Goal: Transaction & Acquisition: Purchase product/service

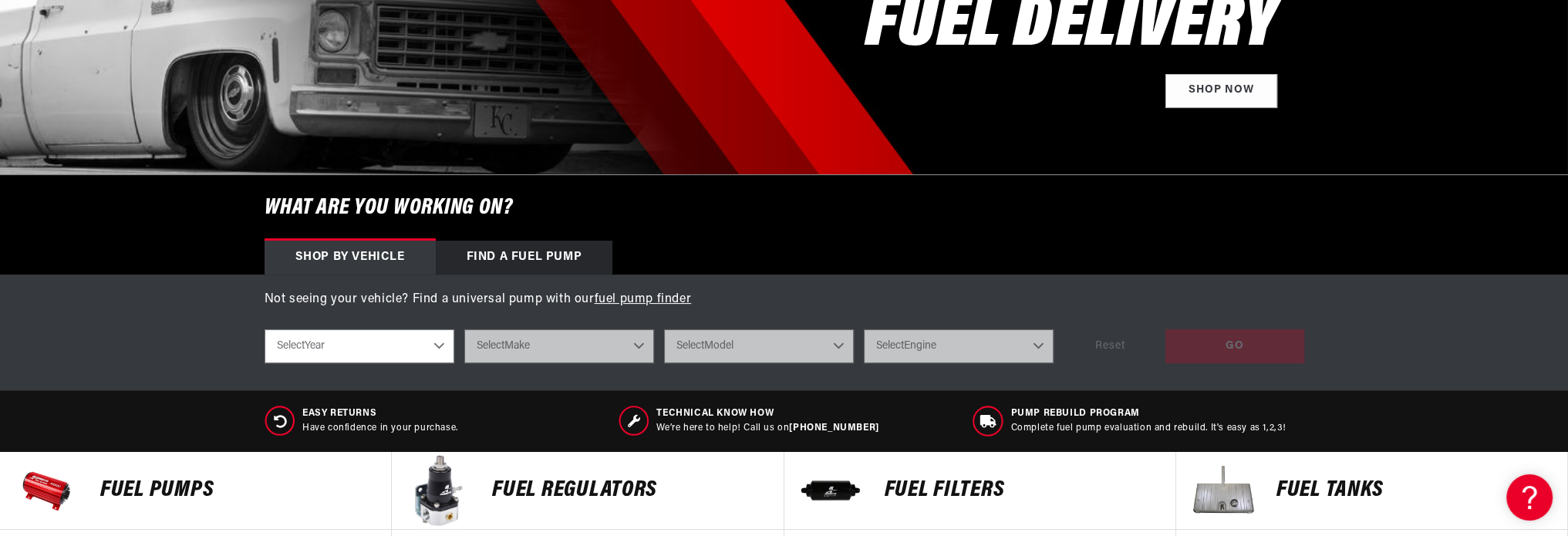
click at [528, 254] on div "Find a Fuel Pump" at bounding box center [524, 257] width 177 height 34
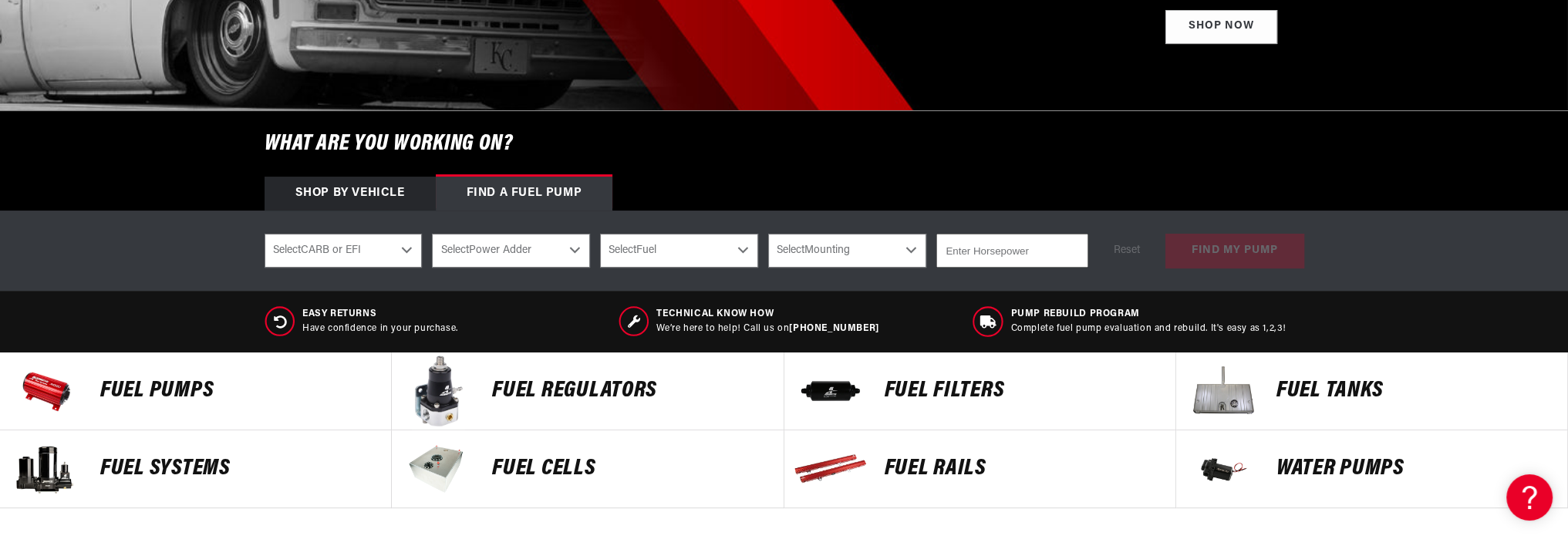
scroll to position [462, 0]
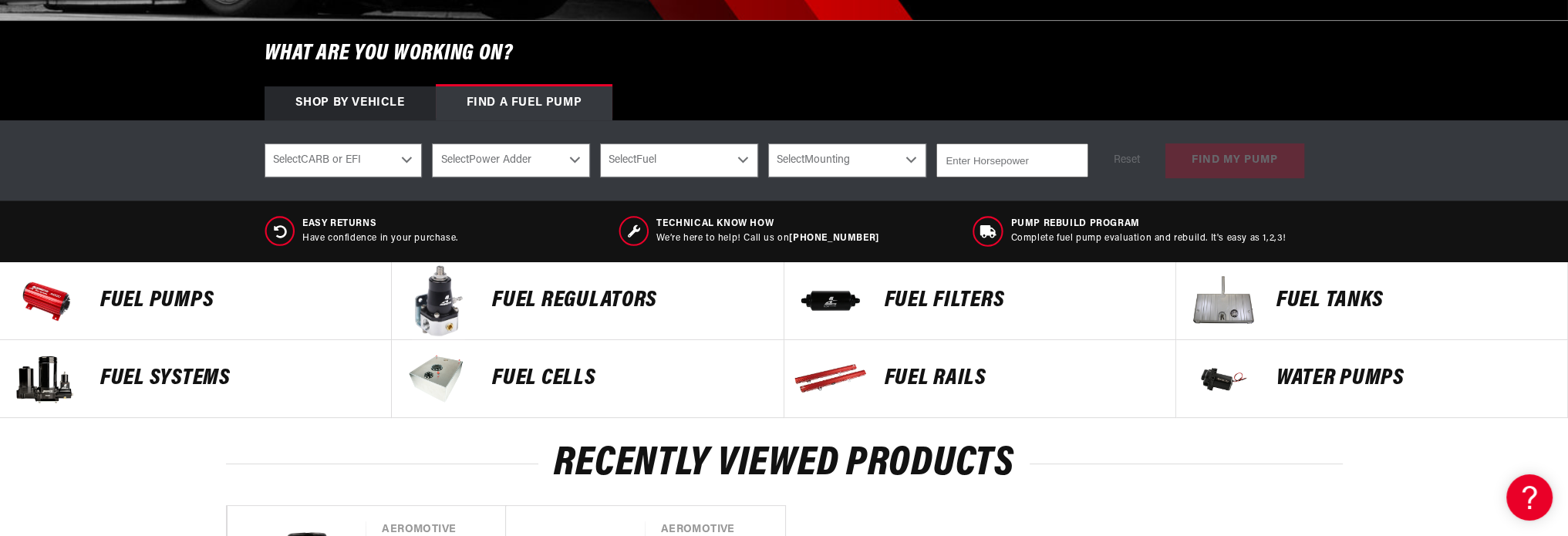
click at [206, 304] on p "Fuel Pumps" at bounding box center [238, 301] width 275 height 23
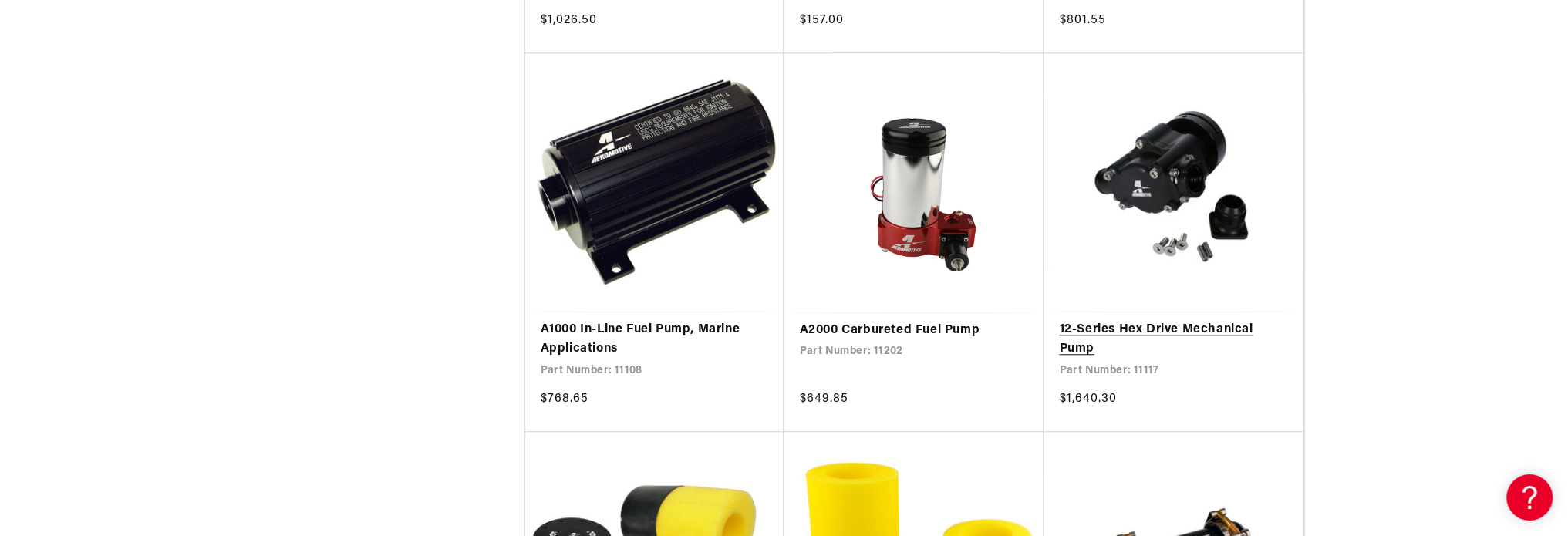
scroll to position [1928, 0]
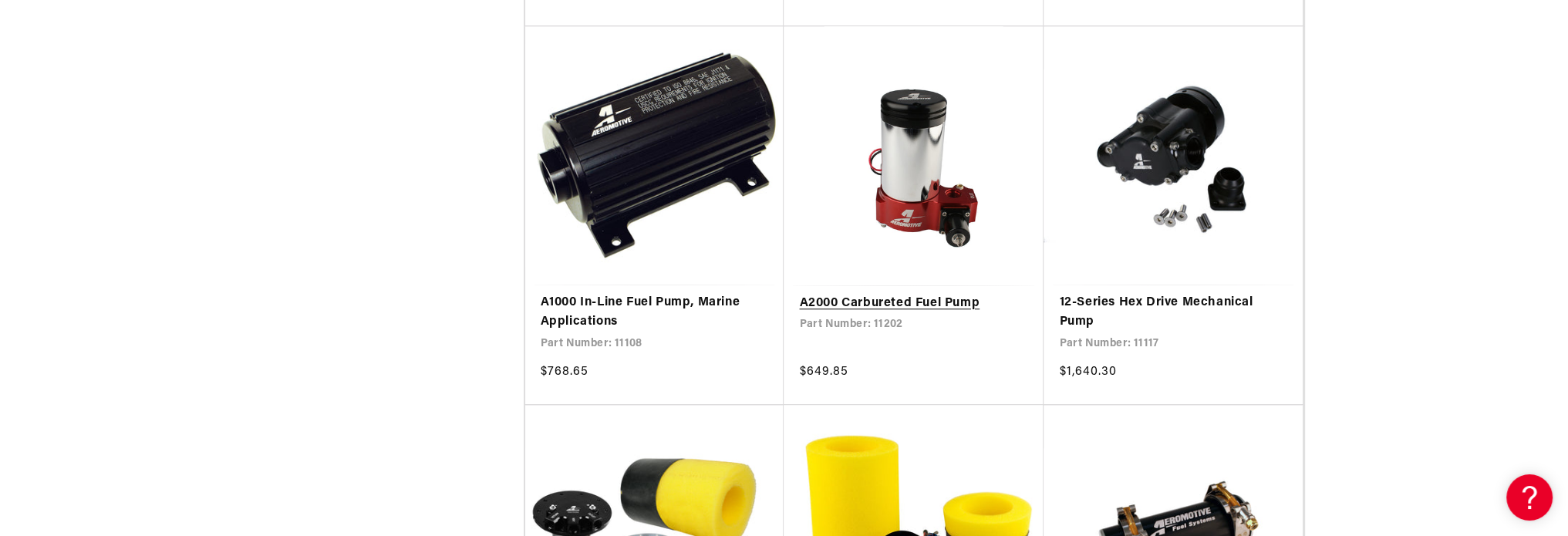
click at [912, 294] on link "A2000 Carbureted Fuel Pump" at bounding box center [913, 303] width 229 height 20
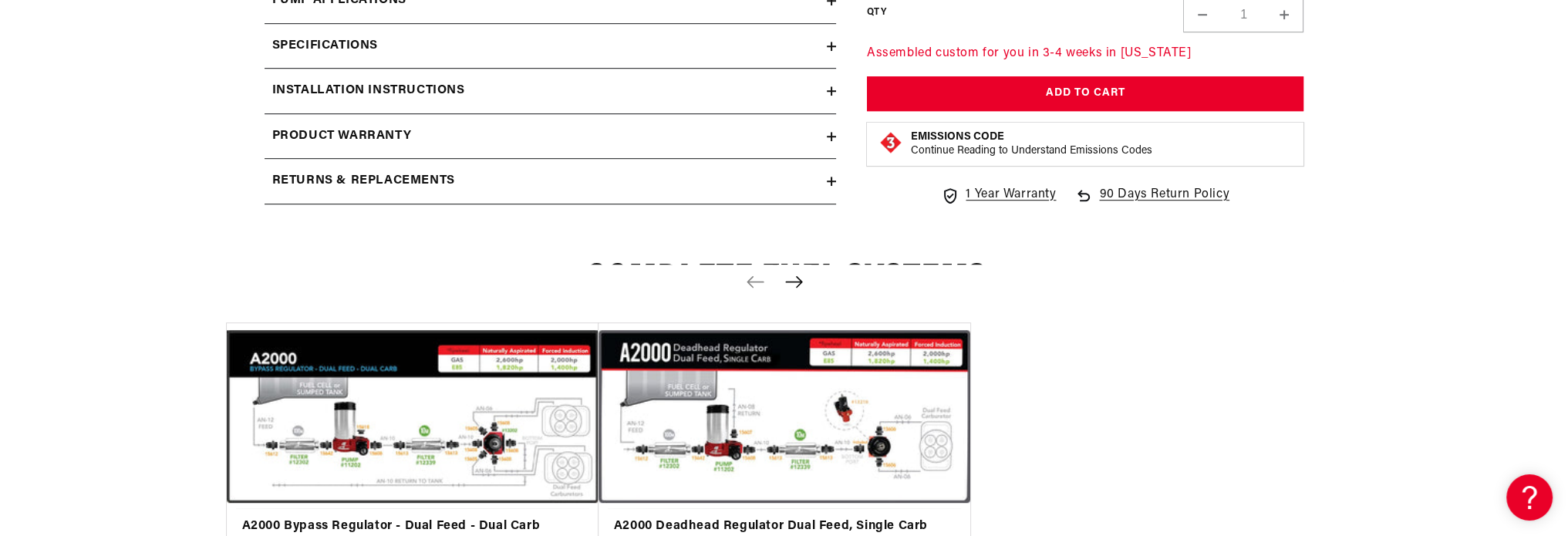
scroll to position [1387, 0]
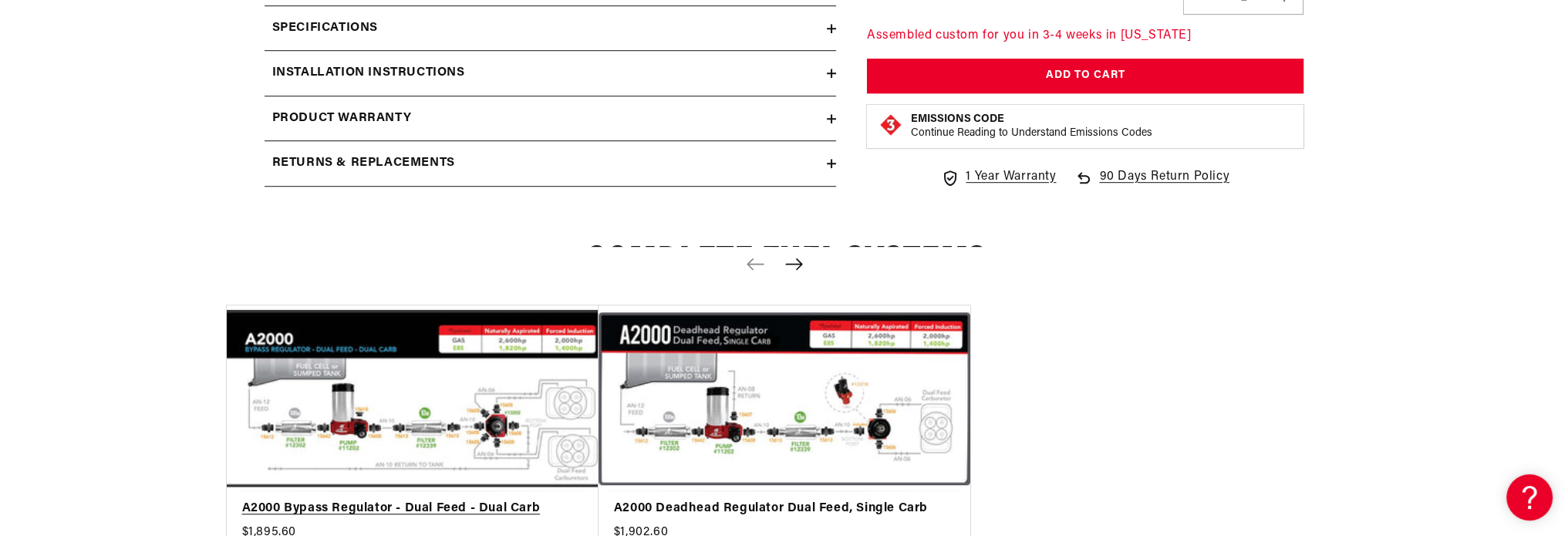
click at [511, 499] on link "A2000 Bypass Regulator - Dual Feed - Dual Carb" at bounding box center [405, 509] width 326 height 20
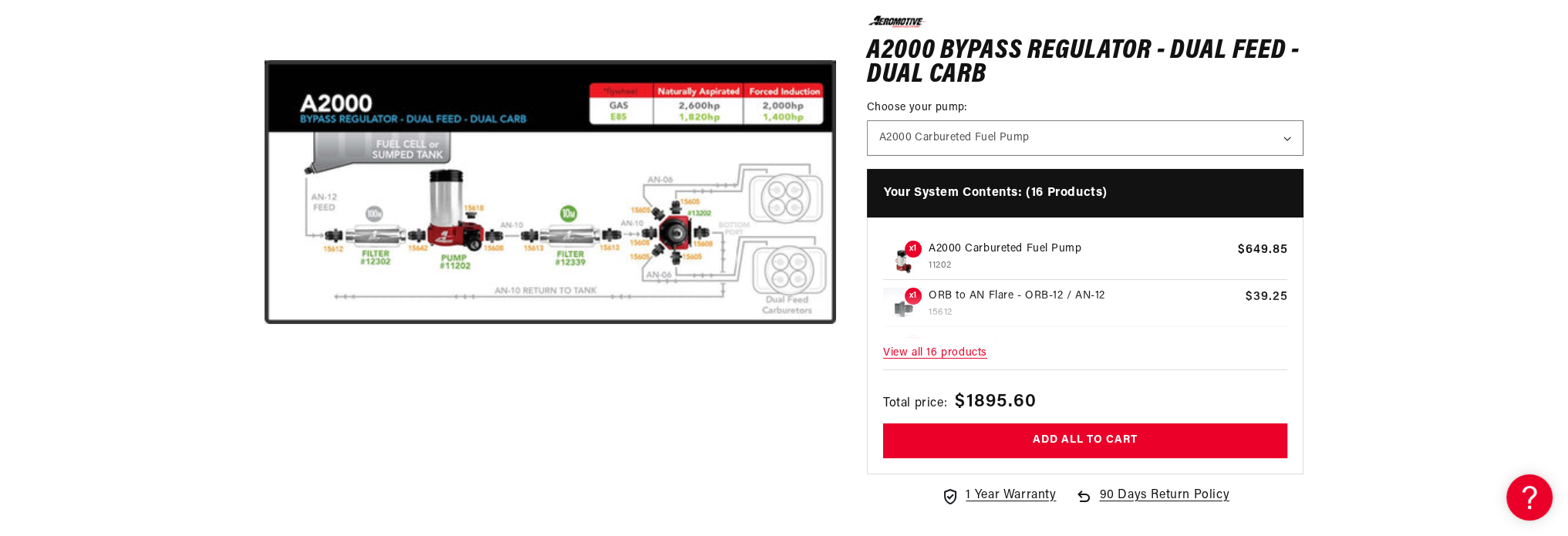
click at [265, 478] on button "Open media 1 in modal" at bounding box center [265, 478] width 0 height 0
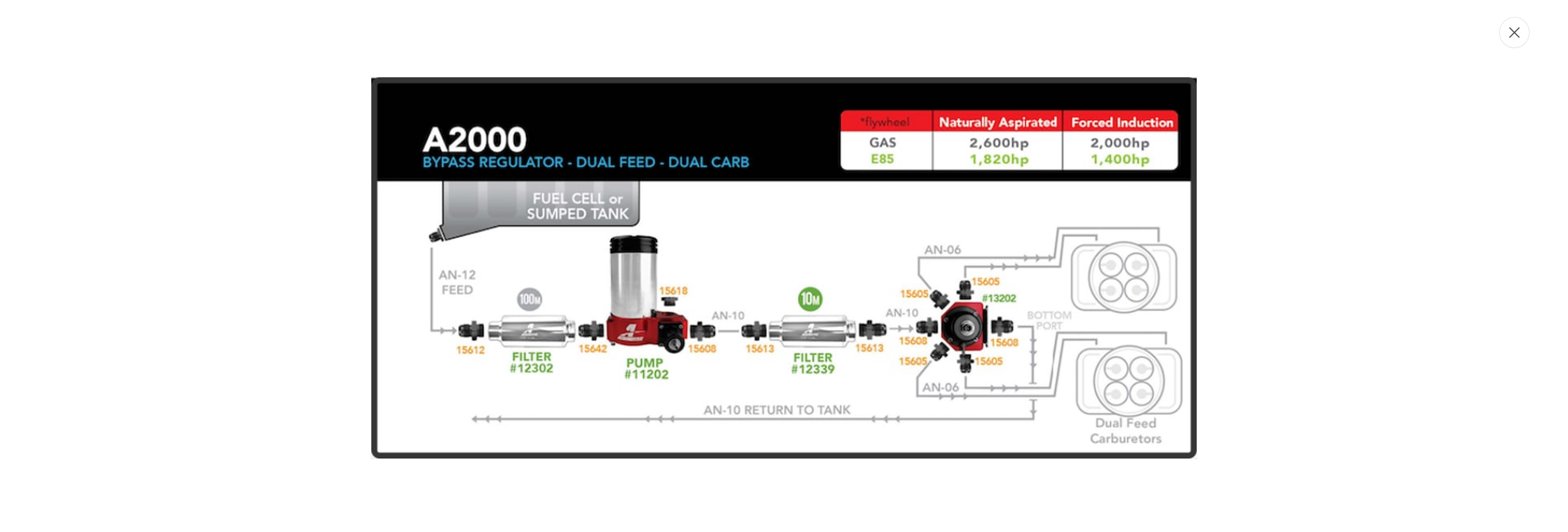
click at [1524, 27] on button "Close" at bounding box center [1514, 32] width 31 height 32
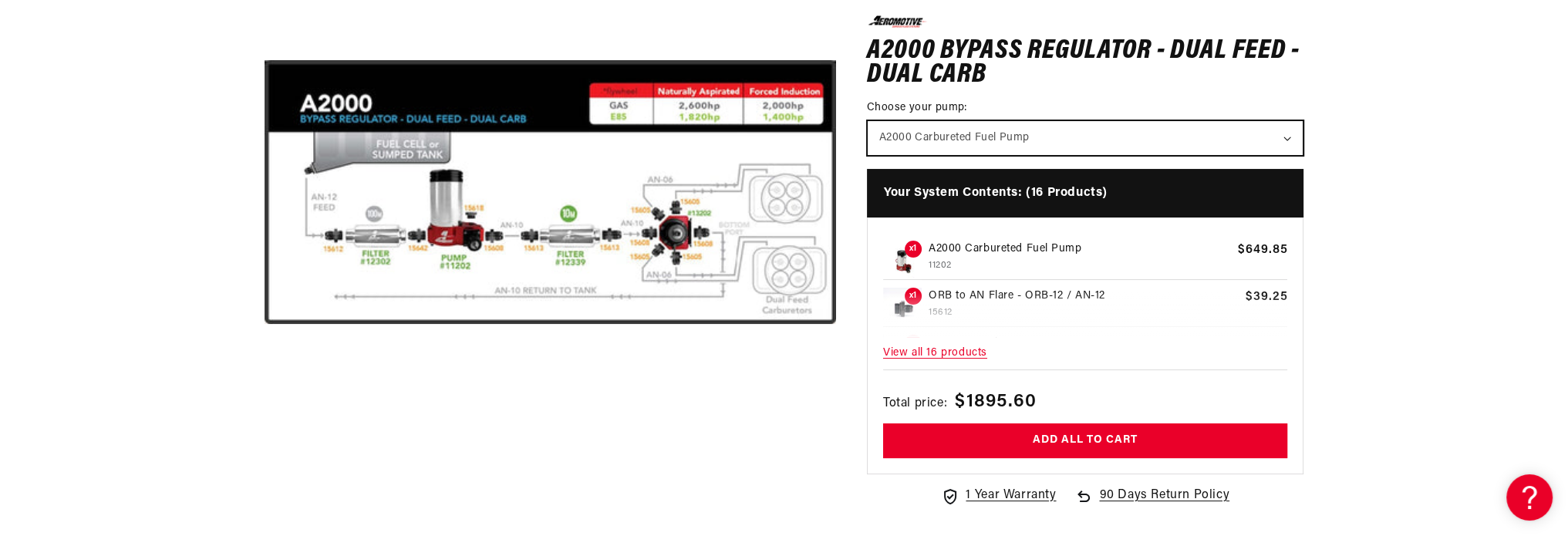
click at [1297, 139] on select "A2000 Carbureted Fuel Pump" at bounding box center [1085, 137] width 436 height 34
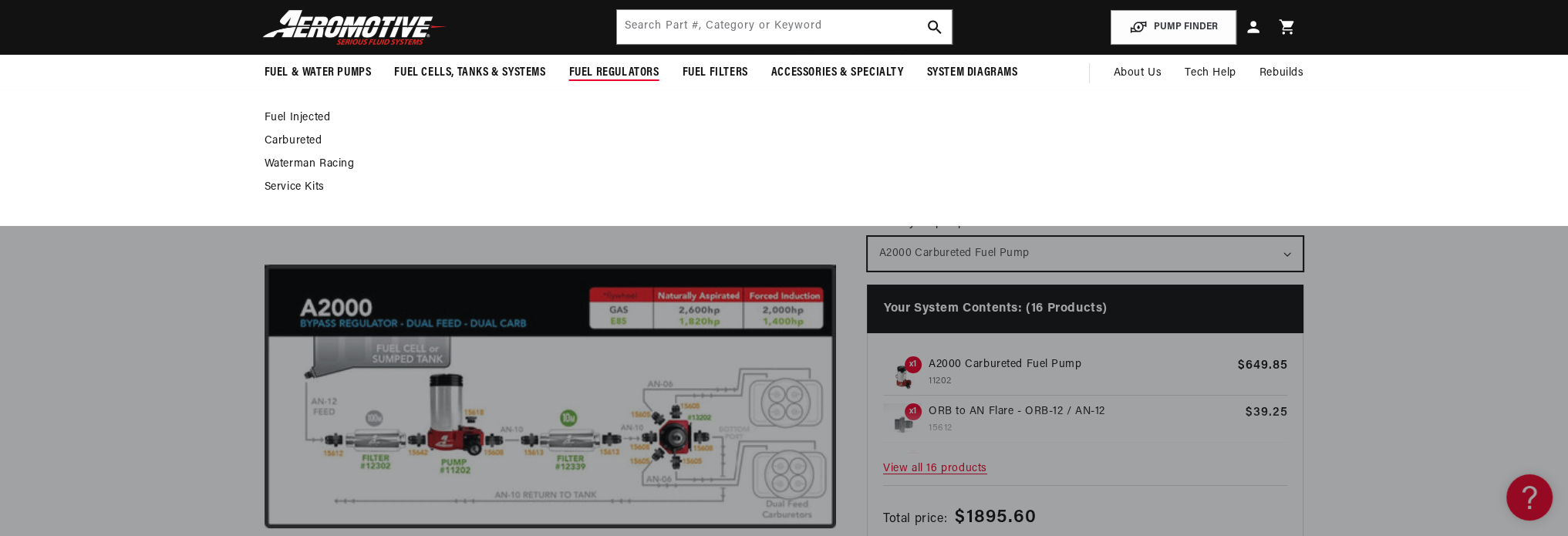
scroll to position [77, 0]
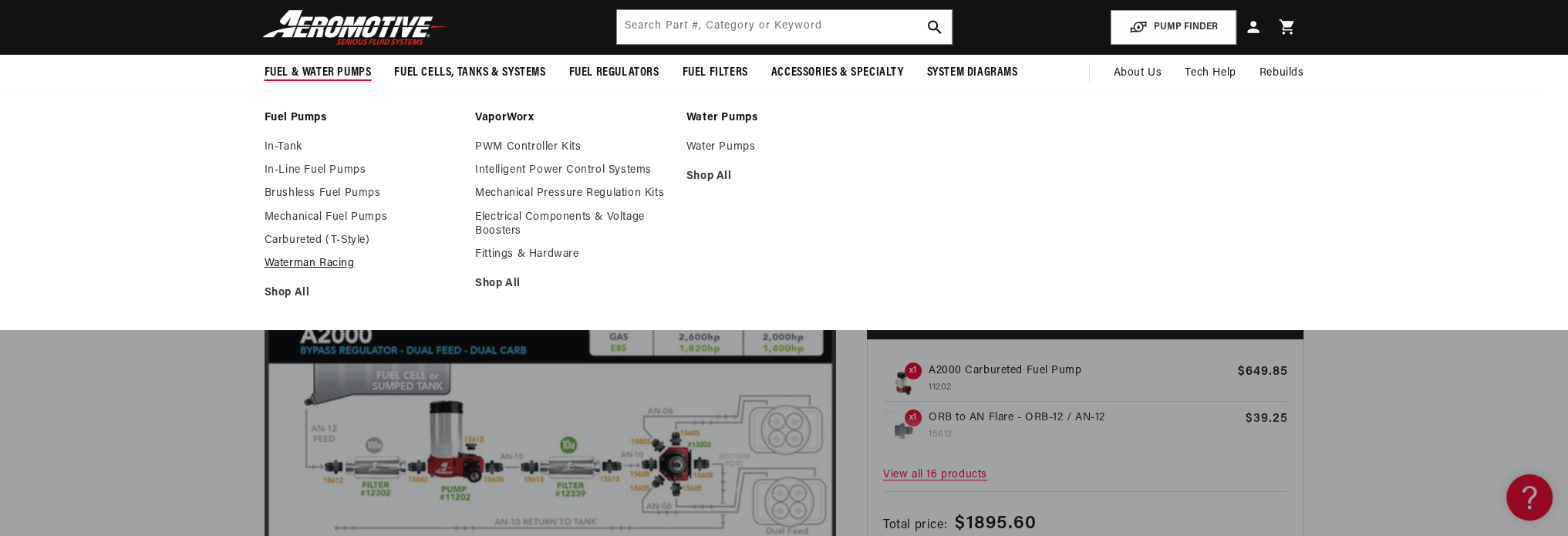
click at [310, 263] on link "Waterman Racing" at bounding box center [363, 264] width 196 height 14
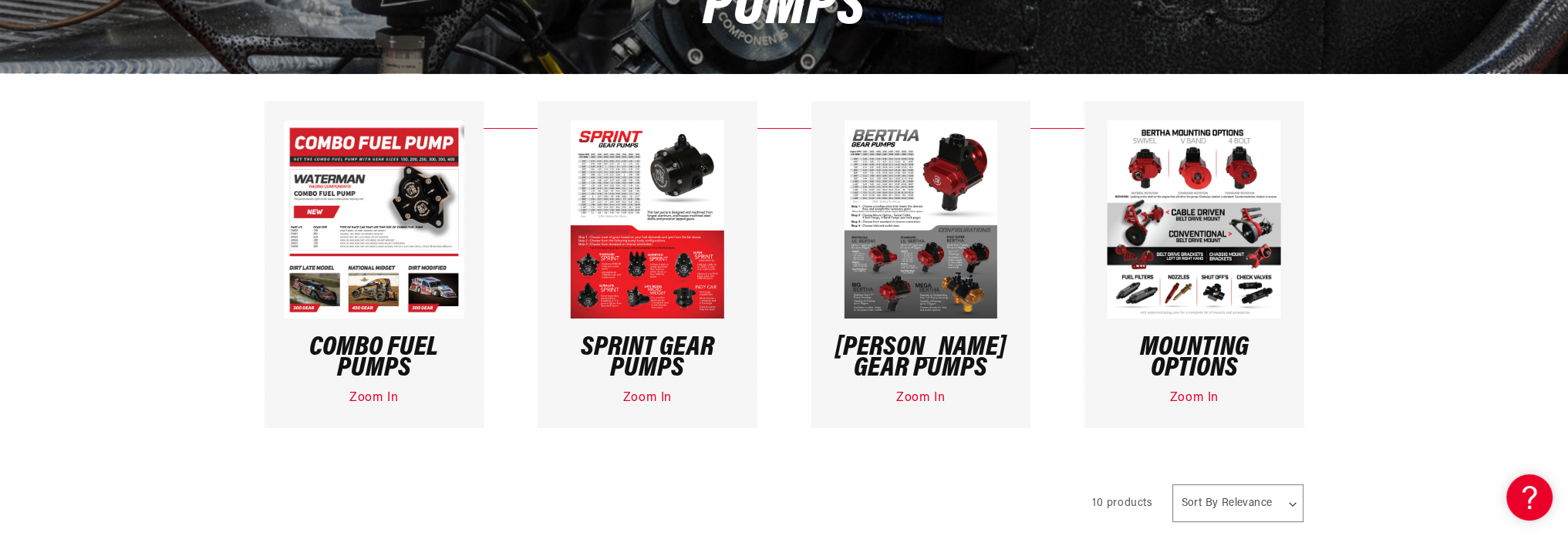
scroll to position [308, 0]
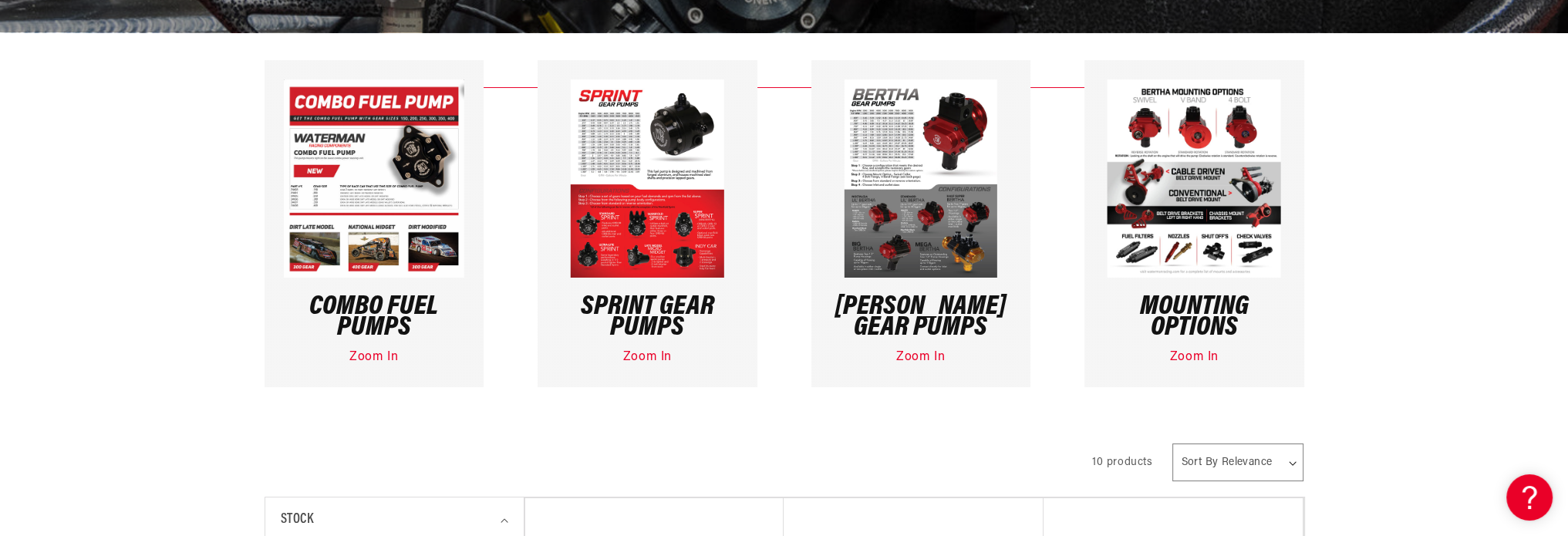
click at [1210, 161] on img at bounding box center [1194, 178] width 174 height 198
click at [1187, 354] on link "Zoom In" at bounding box center [1193, 356] width 49 height 12
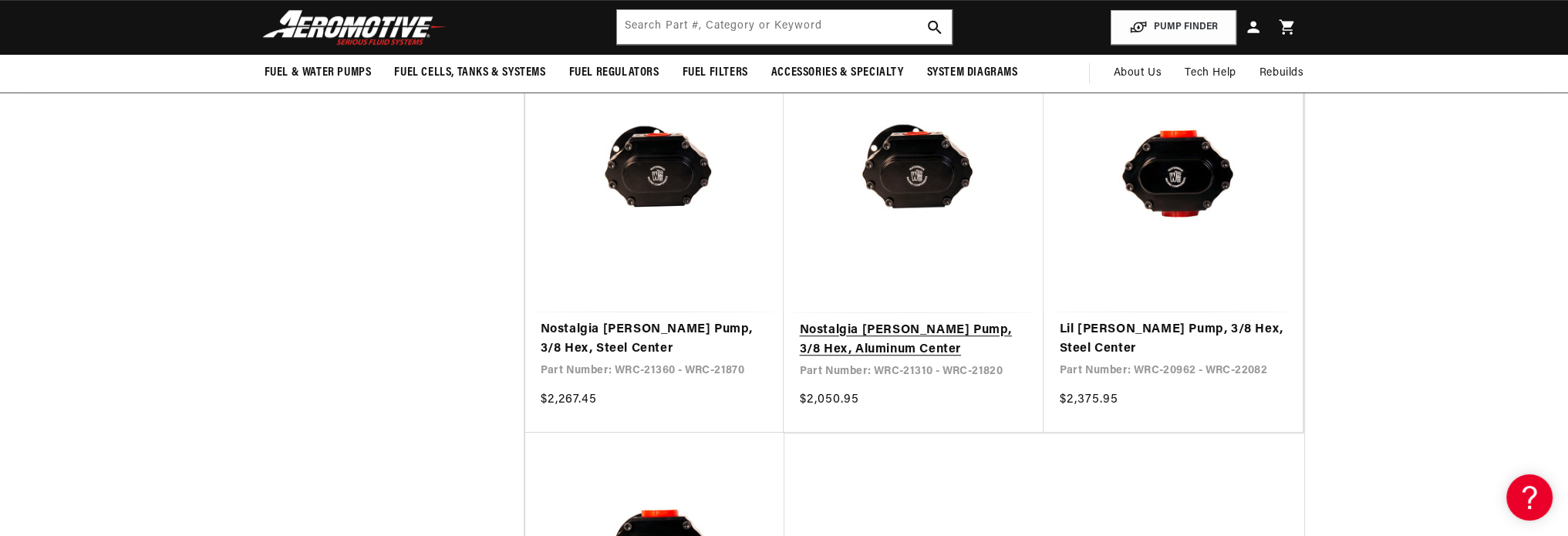
scroll to position [1465, 0]
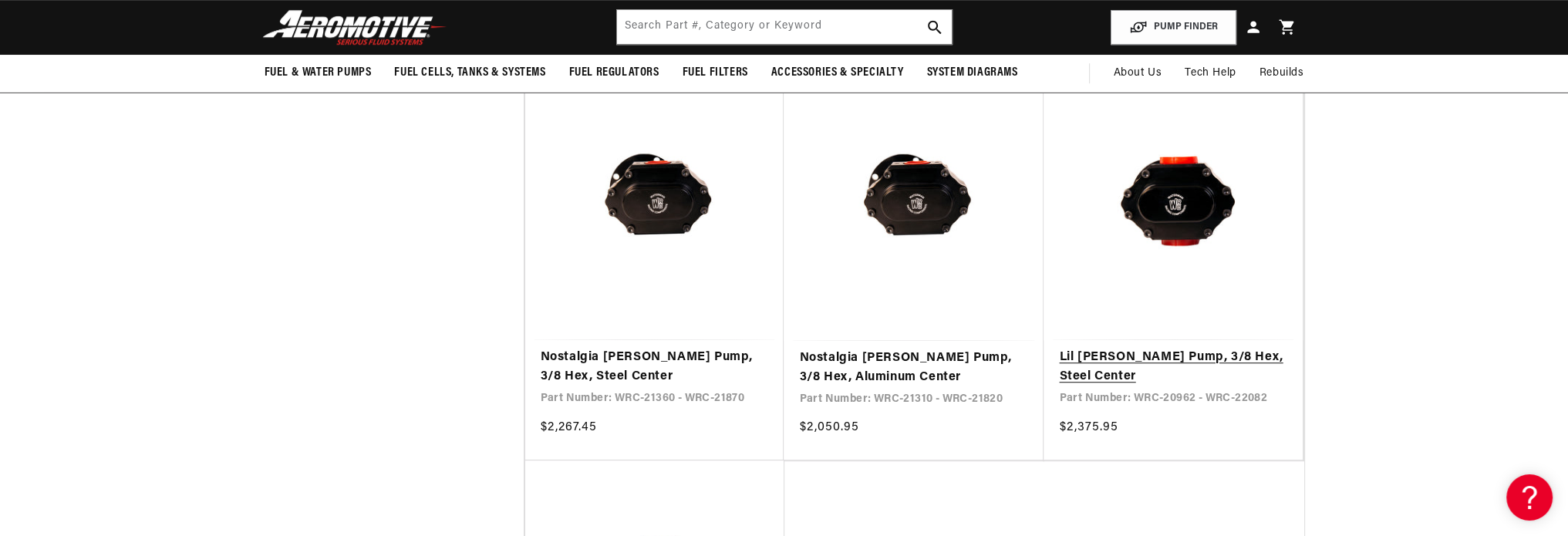
click at [1154, 348] on link "Lil [PERSON_NAME] Pump, 3/8 Hex, Steel Center" at bounding box center [1173, 368] width 229 height 40
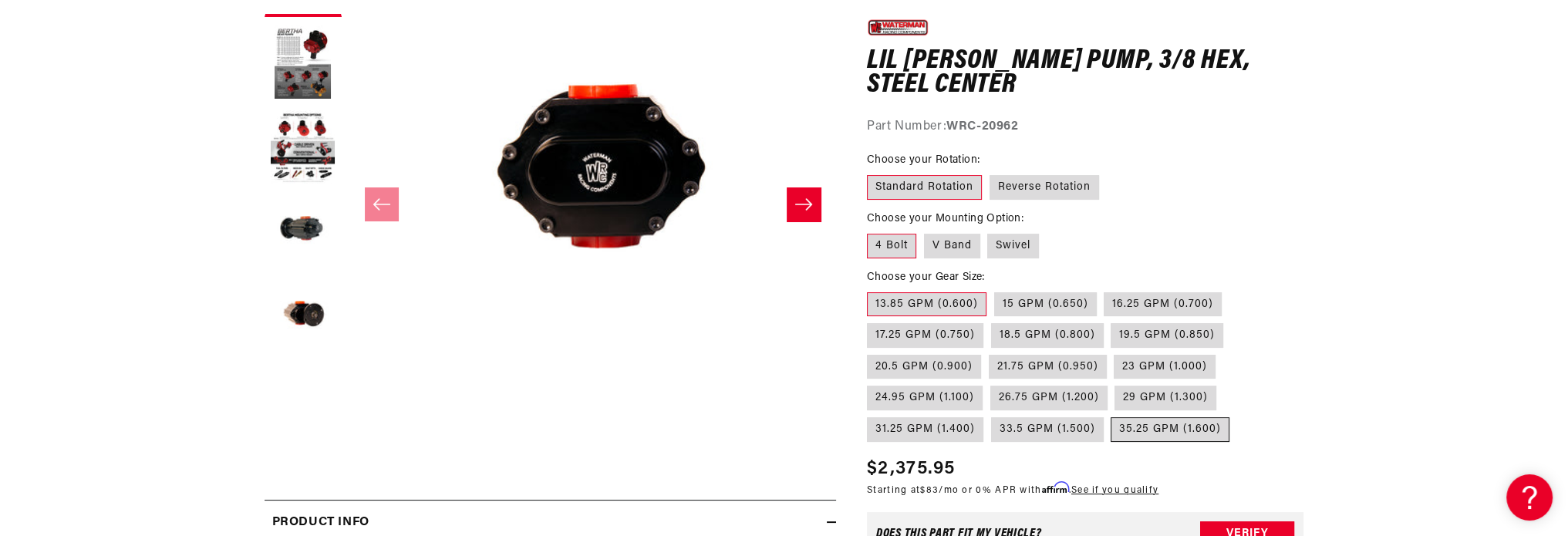
scroll to position [308, 0]
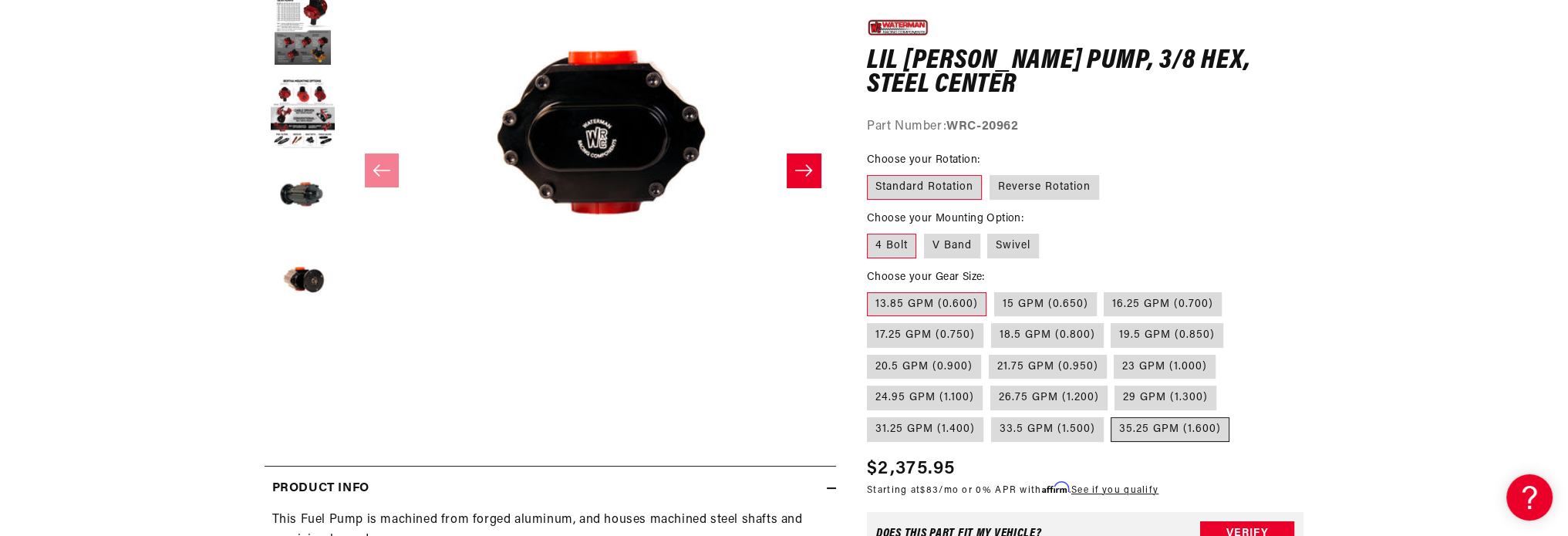
click at [1148, 425] on label "35.25 GPM (1.600)" at bounding box center [1169, 429] width 119 height 25
click at [1112, 415] on input "35.25 GPM (1.600)" at bounding box center [1111, 414] width 1 height 1
radio input "true"
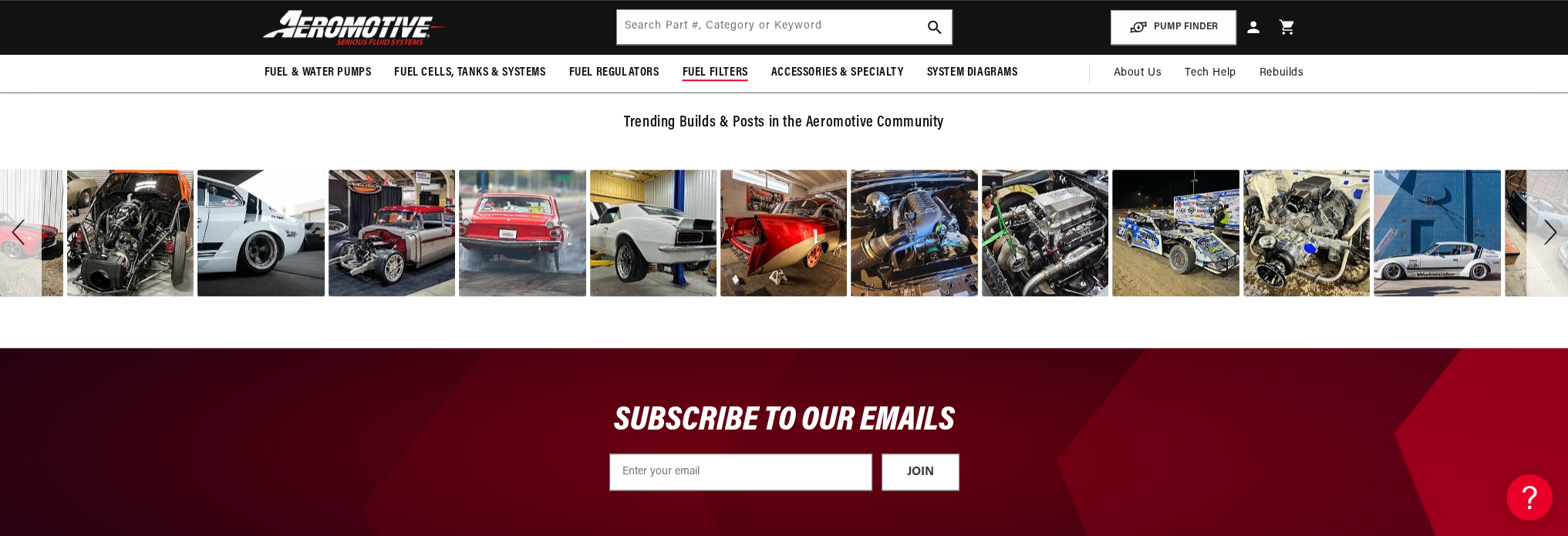
scroll to position [1985, 0]
